Goal: Task Accomplishment & Management: Use online tool/utility

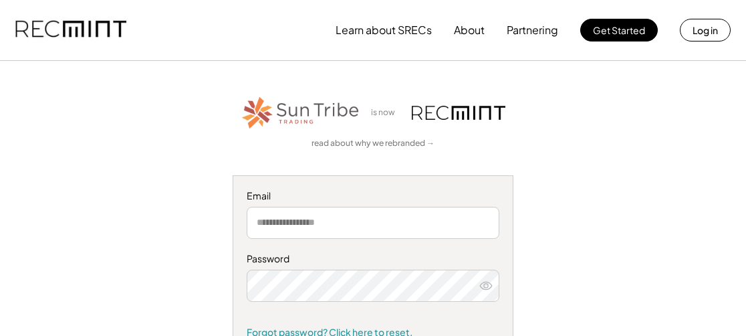
click at [282, 231] on input "email" at bounding box center [373, 223] width 253 height 32
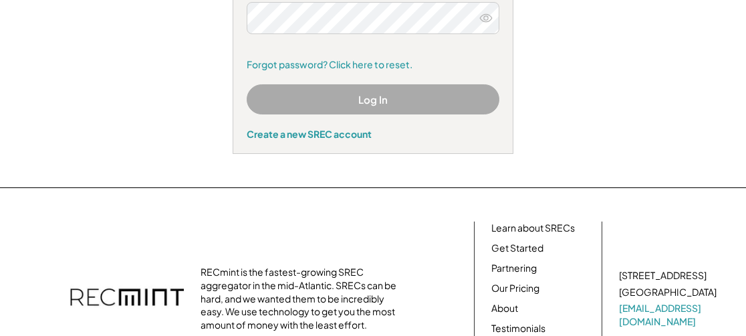
scroll to position [134, 0]
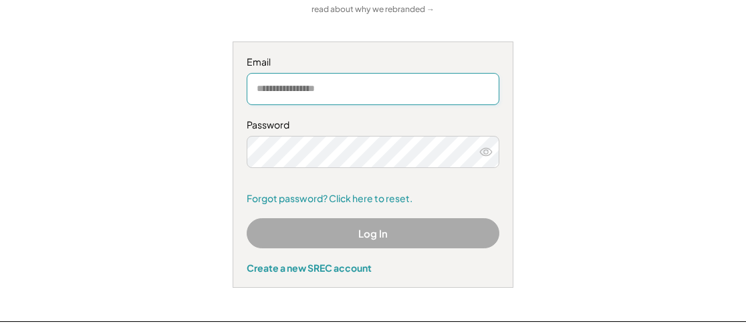
click at [299, 92] on input "email" at bounding box center [373, 89] width 253 height 32
type input "**********"
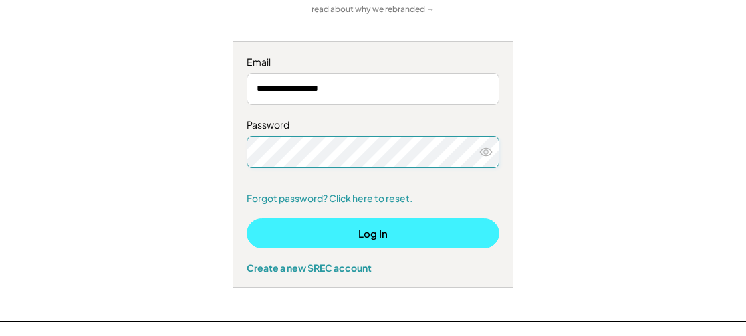
click at [364, 235] on button "Log In" at bounding box center [373, 233] width 253 height 30
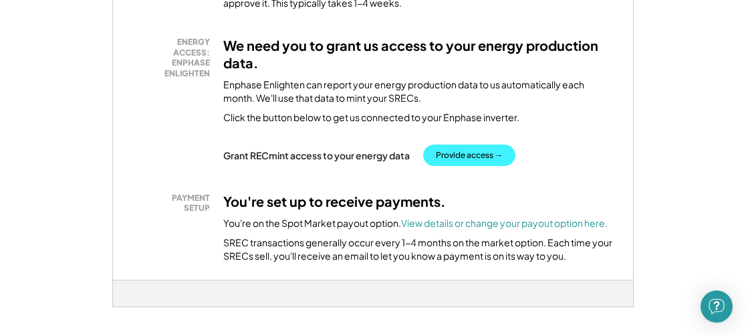
click at [463, 154] on button "Provide access →" at bounding box center [469, 154] width 92 height 21
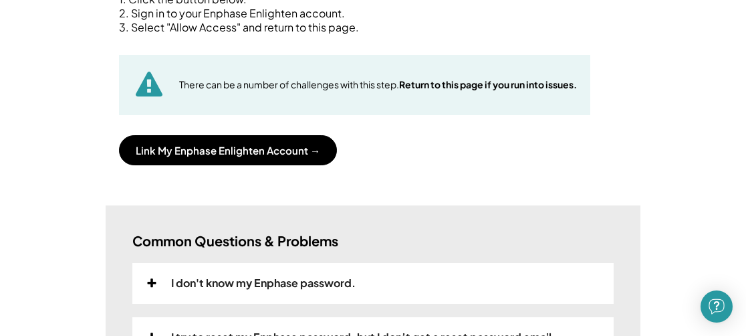
scroll to position [267, 0]
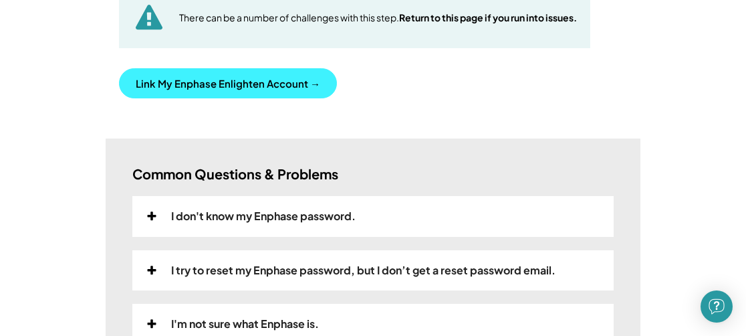
click at [193, 83] on button "Link My Enphase Enlighten Account →" at bounding box center [228, 83] width 218 height 30
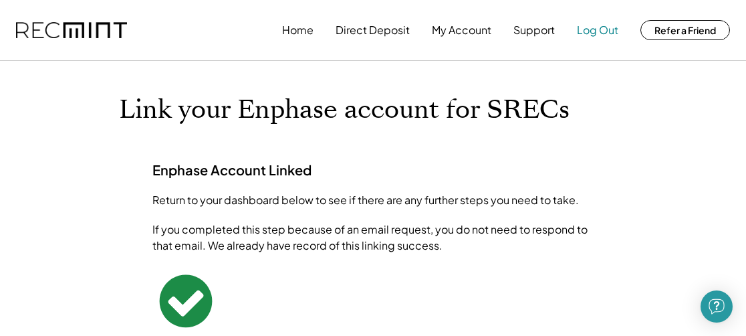
click at [598, 33] on button "Log Out" at bounding box center [597, 30] width 41 height 27
